Goal: Task Accomplishment & Management: Manage account settings

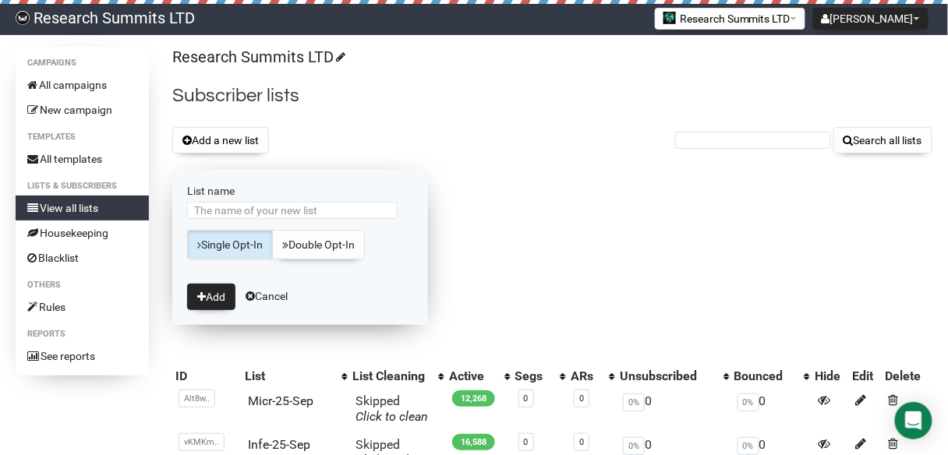
click at [277, 208] on input "List name" at bounding box center [292, 210] width 210 height 17
type input "Onco-25-Sep"
click at [213, 294] on button "Add" at bounding box center [211, 297] width 48 height 26
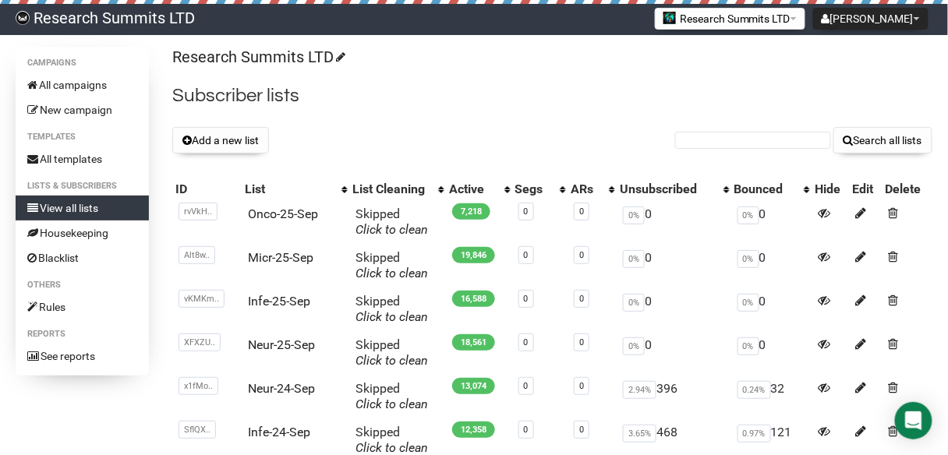
click at [460, 147] on div "Add a new list Search all lists" at bounding box center [552, 140] width 760 height 26
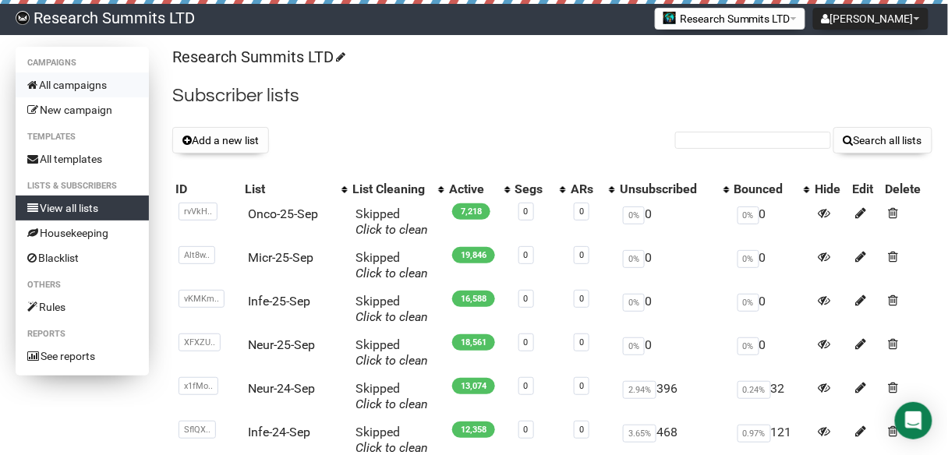
click at [72, 81] on link "All campaigns" at bounding box center [82, 84] width 133 height 25
click at [108, 81] on link "All campaigns" at bounding box center [82, 84] width 133 height 25
